Goal: Communication & Community: Answer question/provide support

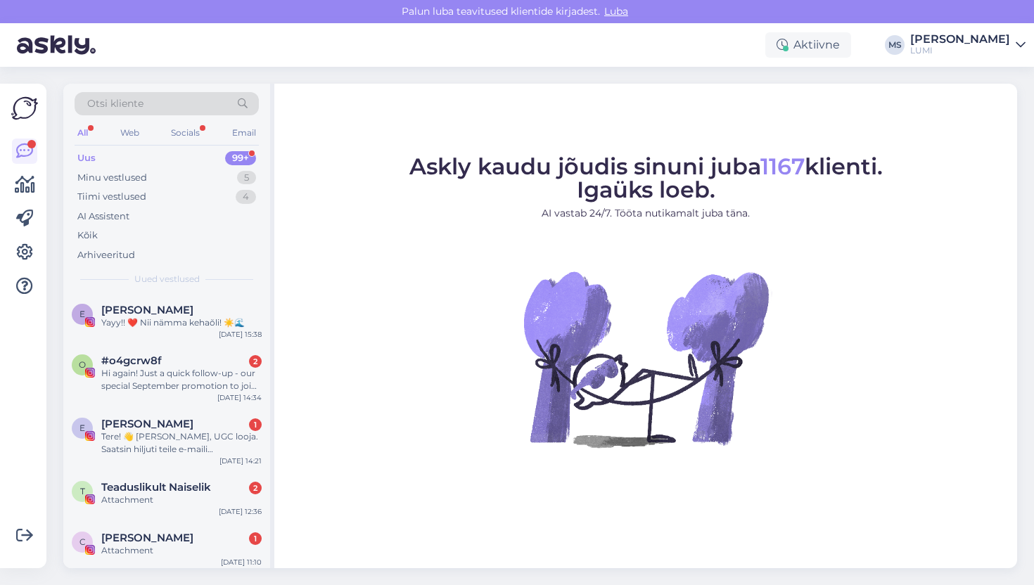
click at [109, 103] on span "Otsi kliente" at bounding box center [115, 103] width 56 height 15
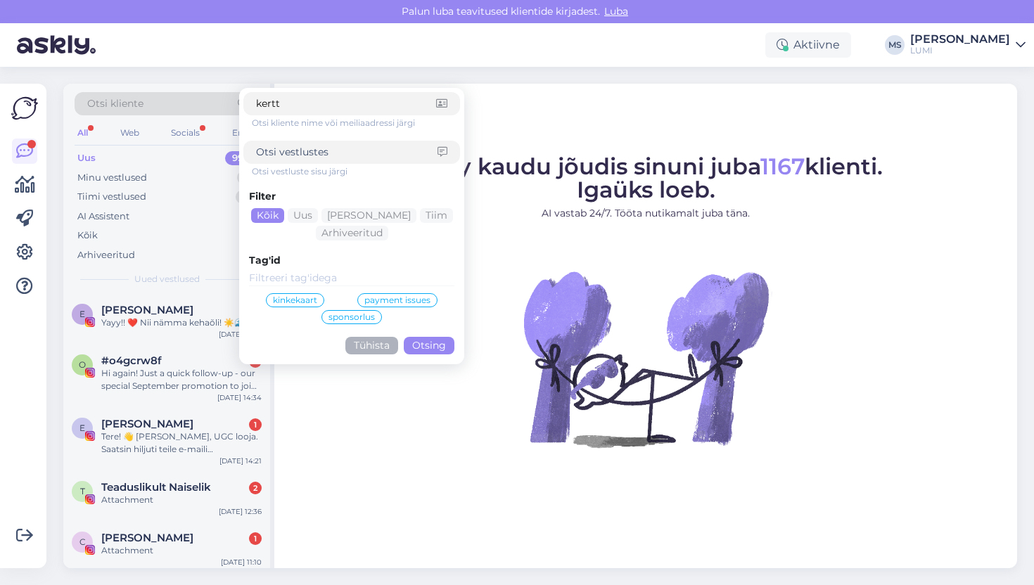
type input "kerttu"
click button "Otsing" at bounding box center [429, 346] width 51 height 18
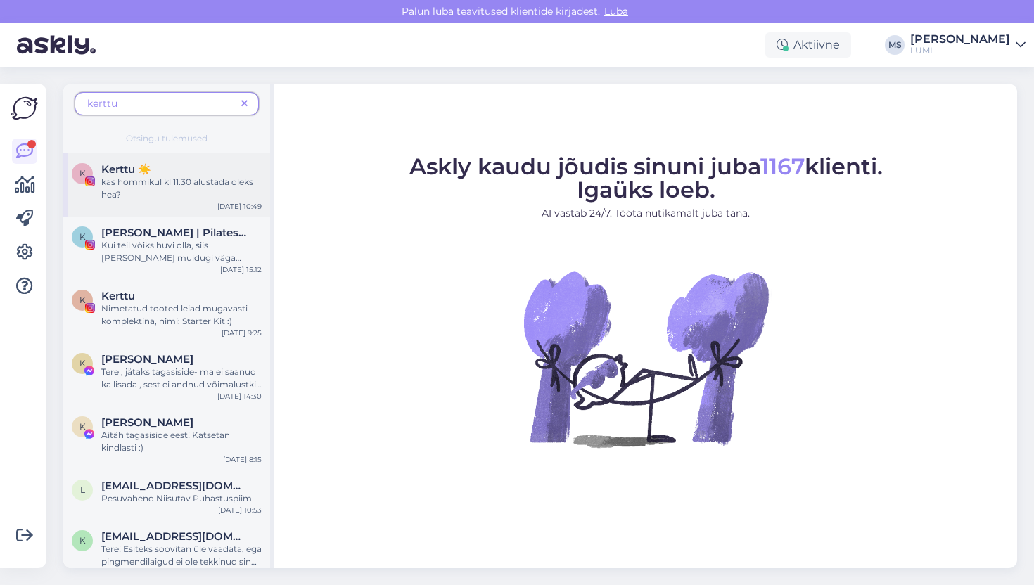
click at [175, 194] on div "kas hommikul kl 11.30 alustada oleks hea?" at bounding box center [181, 188] width 160 height 25
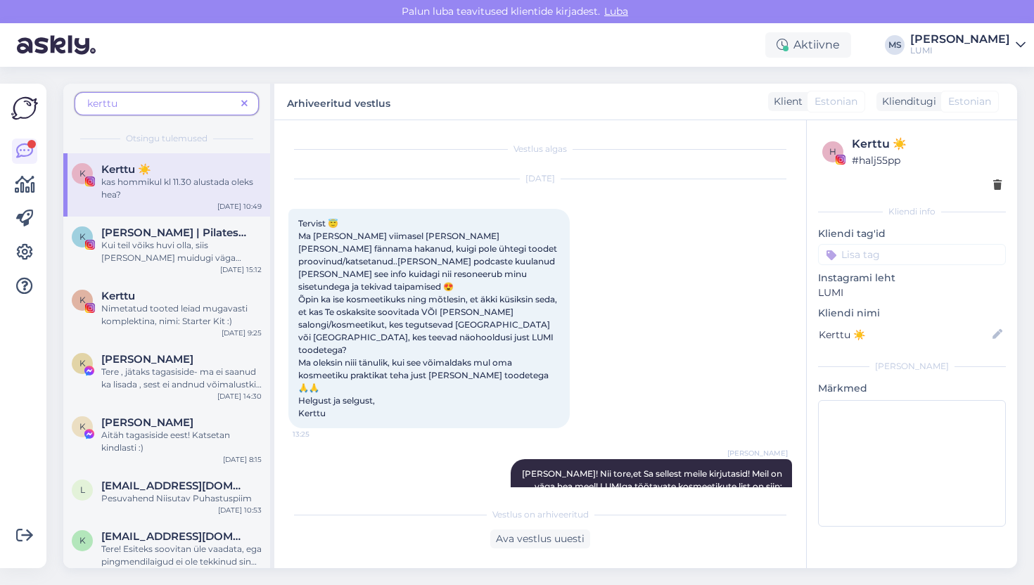
scroll to position [2576, 0]
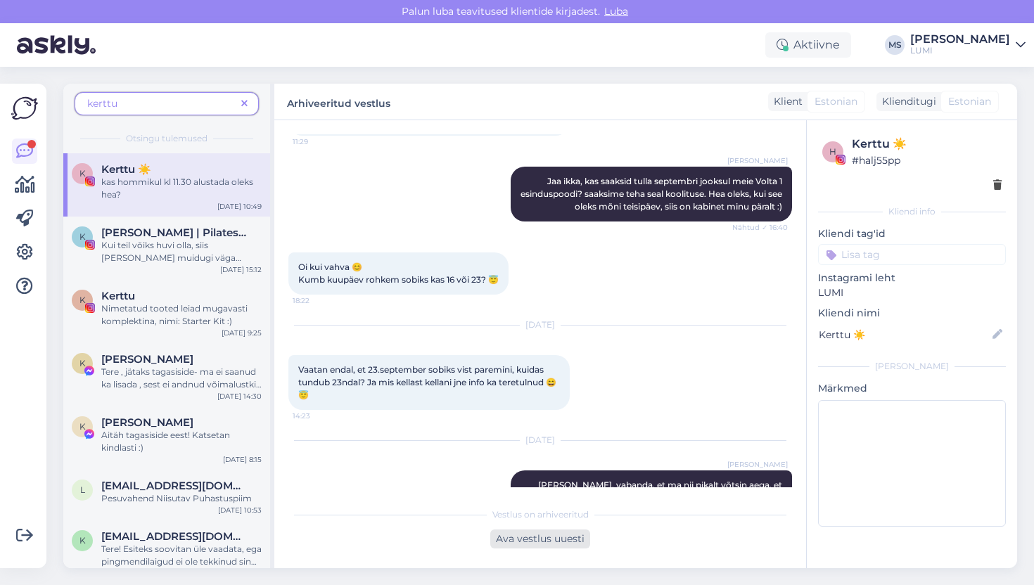
click at [564, 544] on div "Ava vestlus uuesti" at bounding box center [540, 539] width 100 height 19
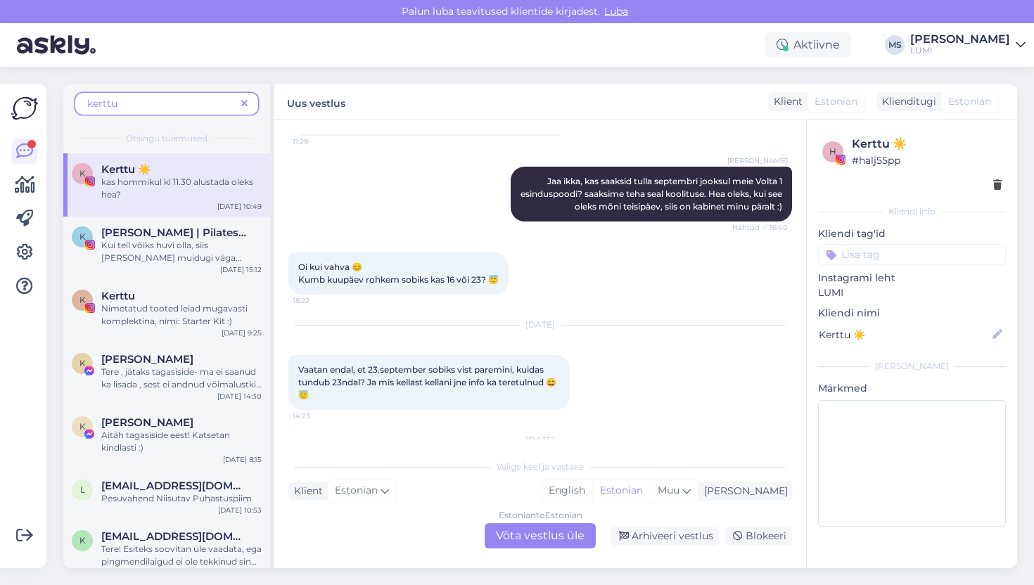
click at [528, 529] on div "Estonian to Estonian Võta vestlus üle" at bounding box center [540, 536] width 111 height 25
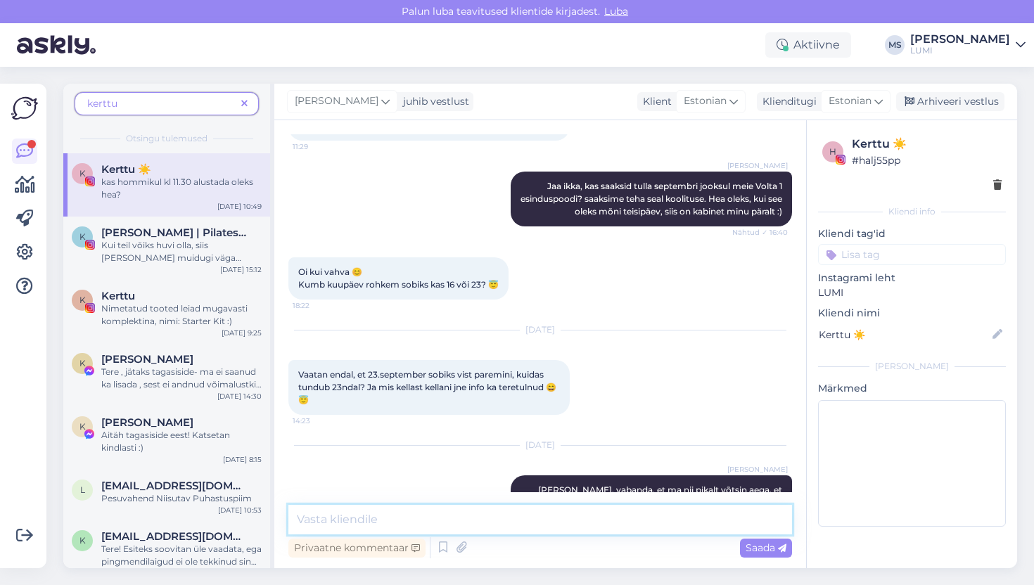
click at [529, 530] on textarea at bounding box center [541, 520] width 504 height 30
type textarea "[PERSON_NAME] siiin. oled tulemas homme?"
